Goal: Download file/media

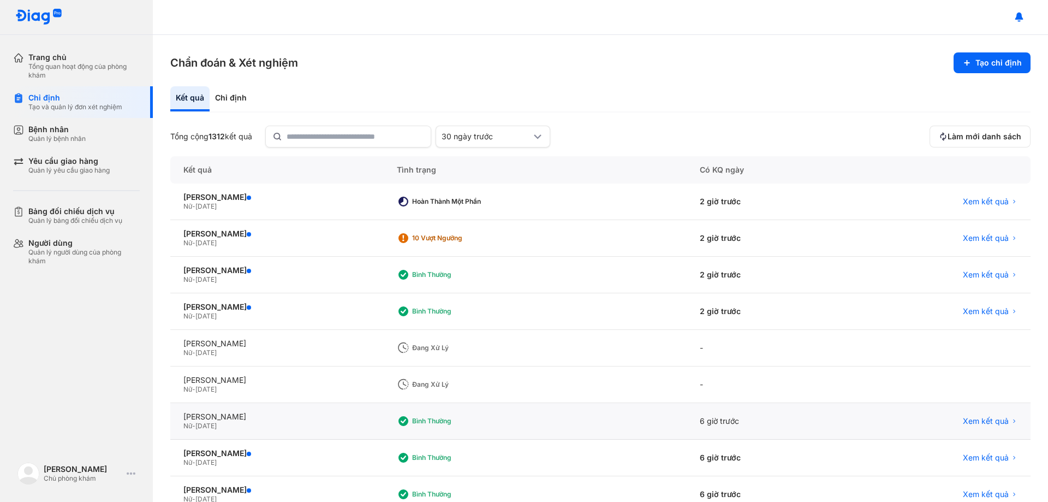
scroll to position [104, 0]
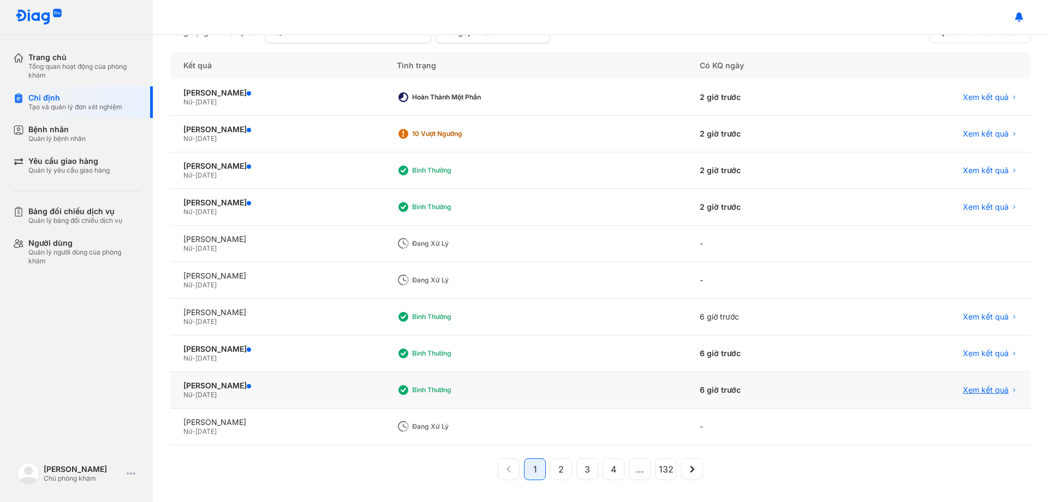
click at [966, 390] on span "Xem kết quả" at bounding box center [986, 390] width 46 height 10
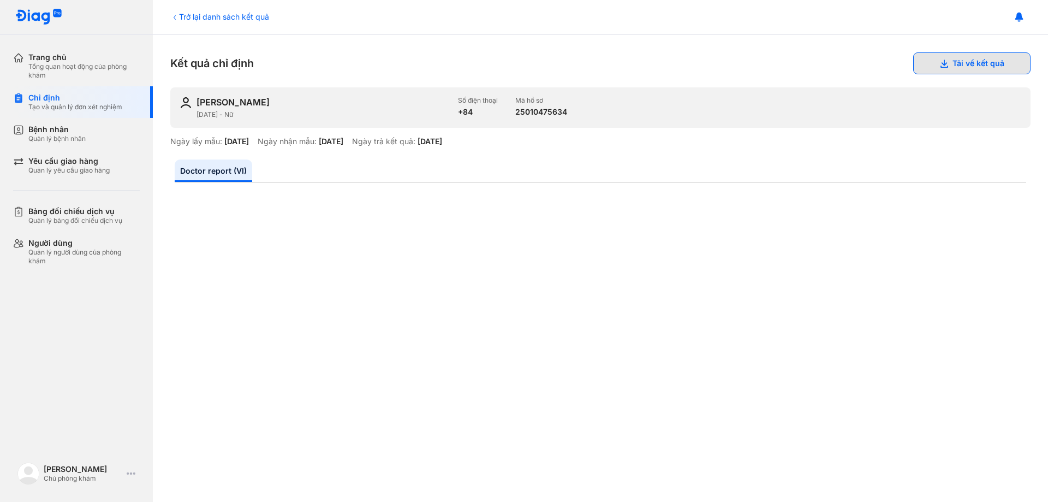
click at [960, 59] on button "Tải về kết quả" at bounding box center [972, 63] width 117 height 22
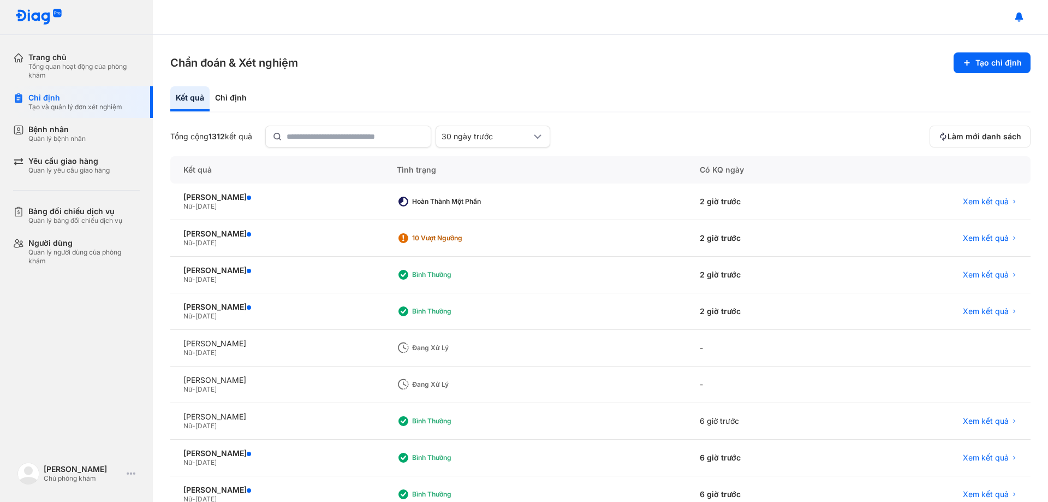
click at [721, 36] on div "Chẩn đoán & Xét nghiệm Tạo chỉ định Kết quả Chỉ định Tổng cộng 1312 kết quả 30 …" at bounding box center [600, 268] width 895 height 467
click at [970, 133] on span "Làm mới danh sách" at bounding box center [985, 137] width 74 height 10
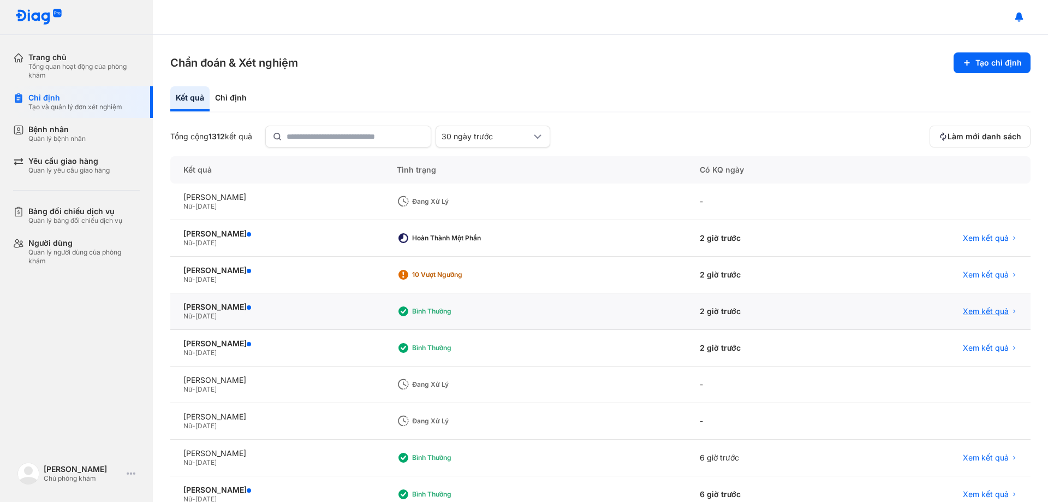
click at [968, 309] on span "Xem kết quả" at bounding box center [986, 311] width 46 height 10
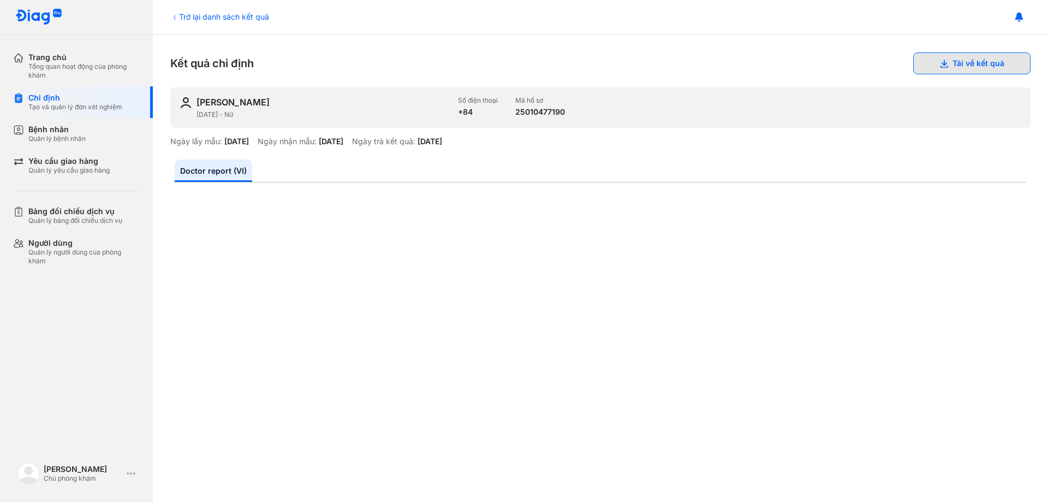
click at [953, 65] on button "Tải về kết quả" at bounding box center [972, 63] width 117 height 22
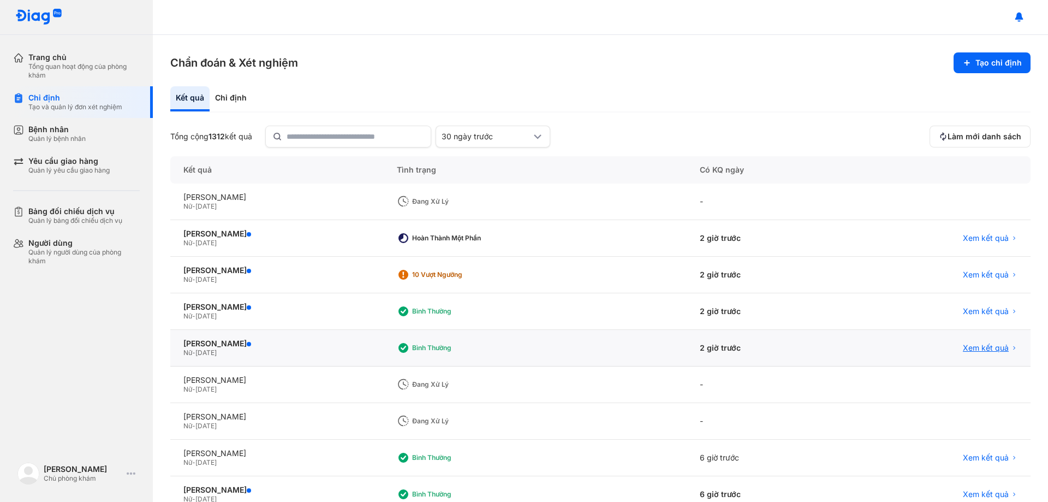
click at [995, 348] on span "Xem kết quả" at bounding box center [986, 348] width 46 height 10
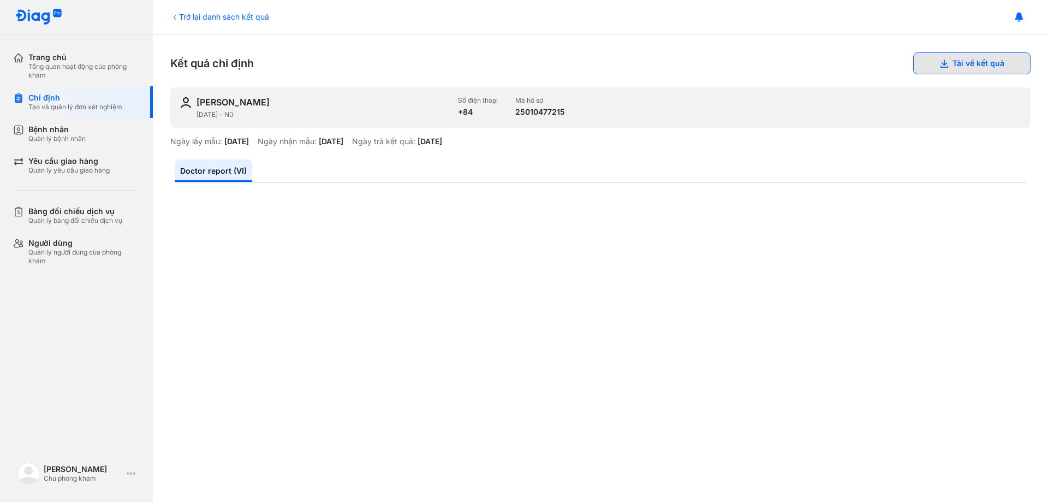
drag, startPoint x: 975, startPoint y: 51, endPoint x: 974, endPoint y: 60, distance: 8.8
click at [974, 52] on div "Trở lại danh sách kết quả Kết quả chỉ định Tải về kết quả NGUYỄN THÚY HỒNG 20/0…" at bounding box center [600, 268] width 895 height 467
click at [974, 60] on button "Tải về kết quả" at bounding box center [972, 63] width 117 height 22
click at [628, 68] on div "Kết quả chỉ định Tải về kết quả" at bounding box center [600, 63] width 861 height 22
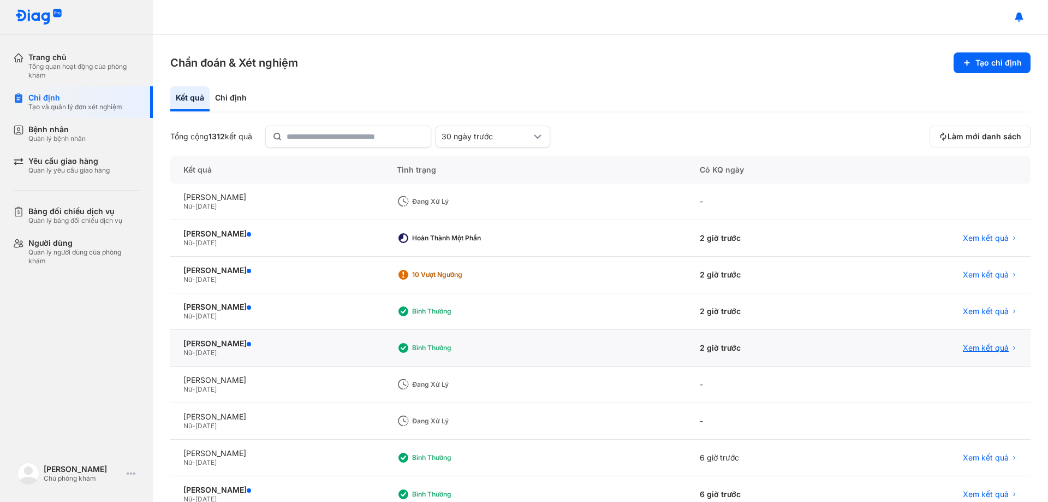
click at [980, 345] on span "Xem kết quả" at bounding box center [986, 348] width 46 height 10
click at [969, 278] on span "Xem kết quả" at bounding box center [986, 275] width 46 height 10
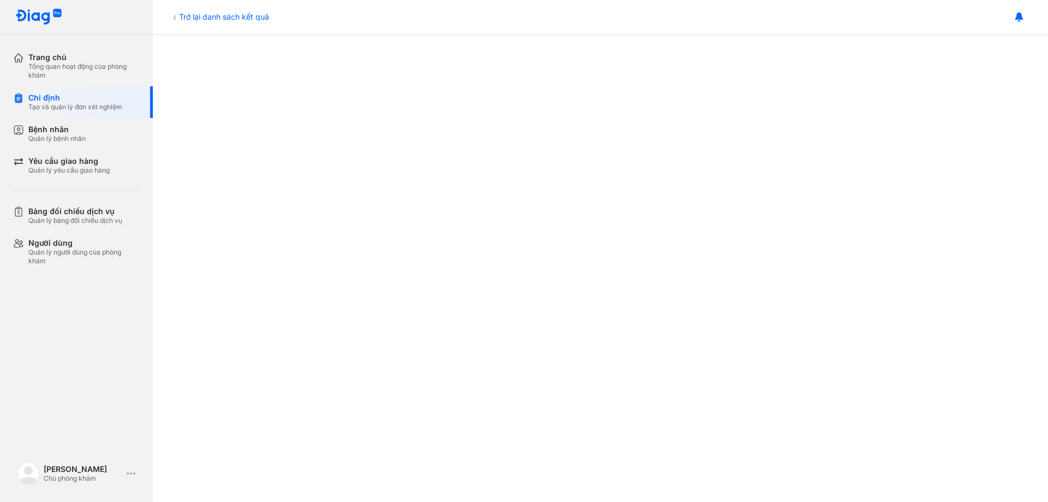
scroll to position [55, 0]
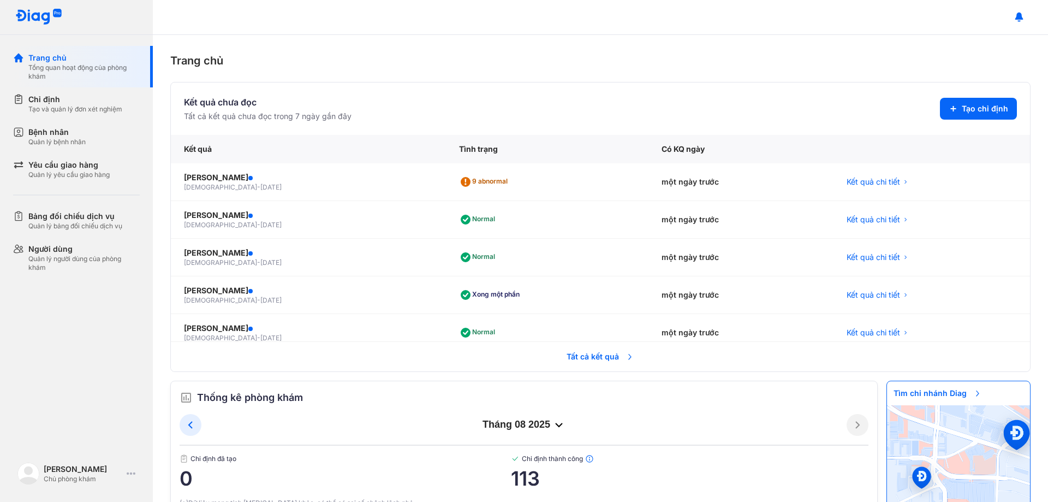
click at [590, 363] on span "Tất cả kết quả" at bounding box center [600, 357] width 81 height 24
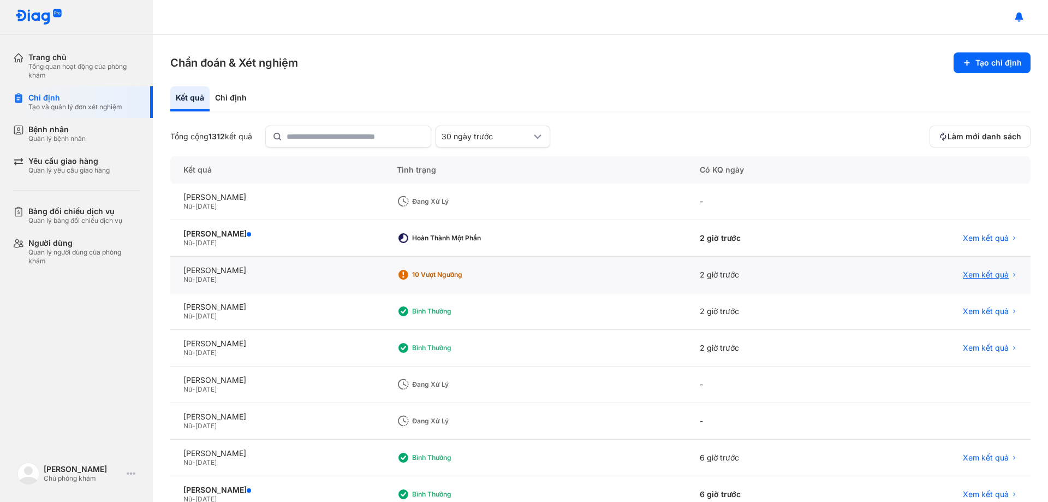
click at [963, 271] on span "Xem kết quả" at bounding box center [986, 275] width 46 height 10
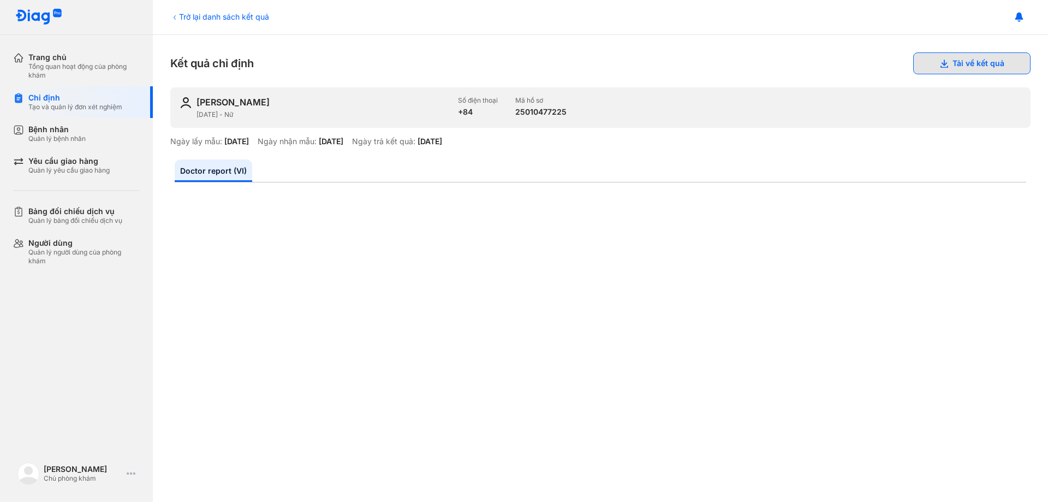
click at [969, 55] on button "Tải về kết quả" at bounding box center [972, 63] width 117 height 22
